Goal: Navigation & Orientation: Understand site structure

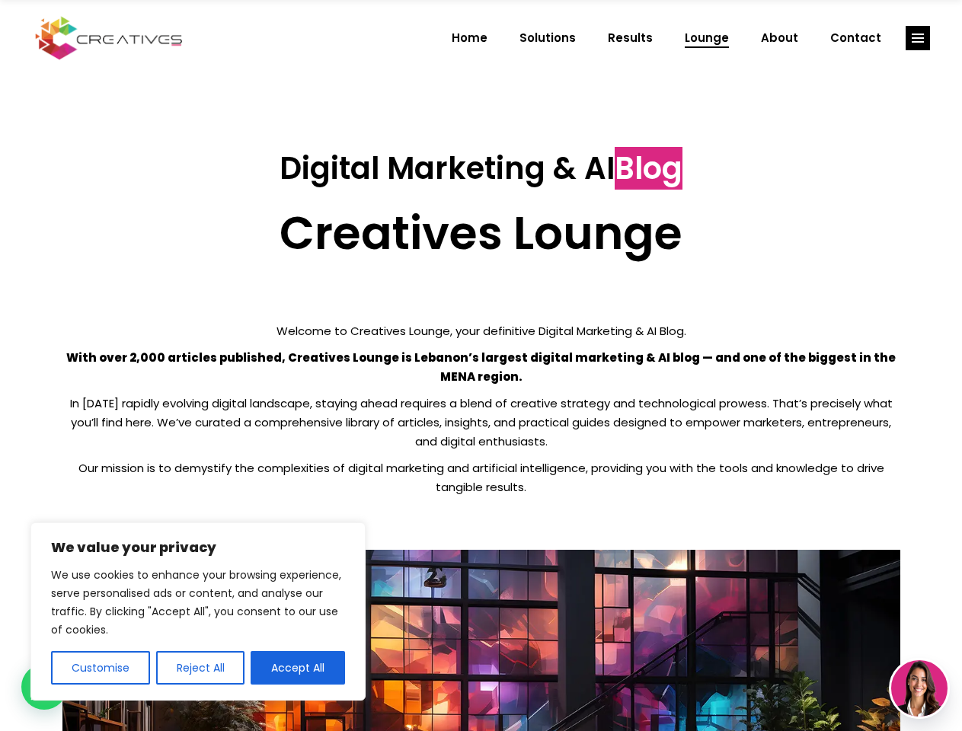
click at [481, 366] on p "With over 2,000 articles published, Creatives Lounge is Lebanon’s largest digit…" at bounding box center [481, 367] width 838 height 38
click at [100, 668] on button "Customise" at bounding box center [100, 668] width 99 height 34
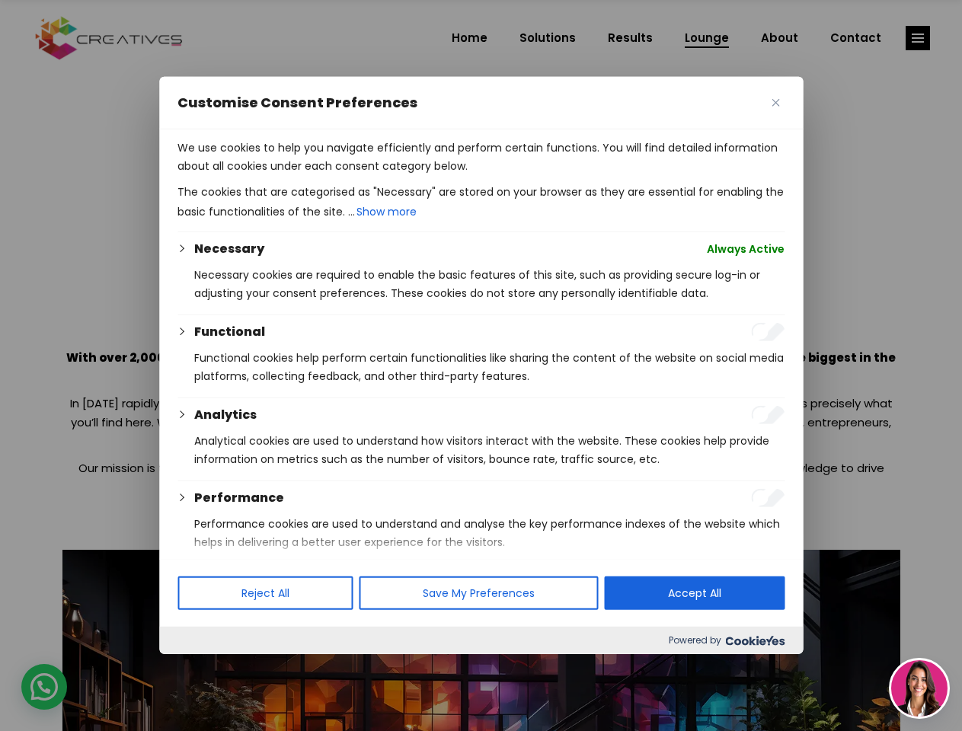
click at [200, 668] on div at bounding box center [481, 365] width 962 height 731
click at [298, 175] on p "We use cookies to help you navigate efficiently and perform certain functions. …" at bounding box center [481, 157] width 607 height 37
click at [918, 38] on div at bounding box center [481, 365] width 962 height 731
click at [920, 689] on img at bounding box center [919, 689] width 56 height 56
